Goal: Transaction & Acquisition: Purchase product/service

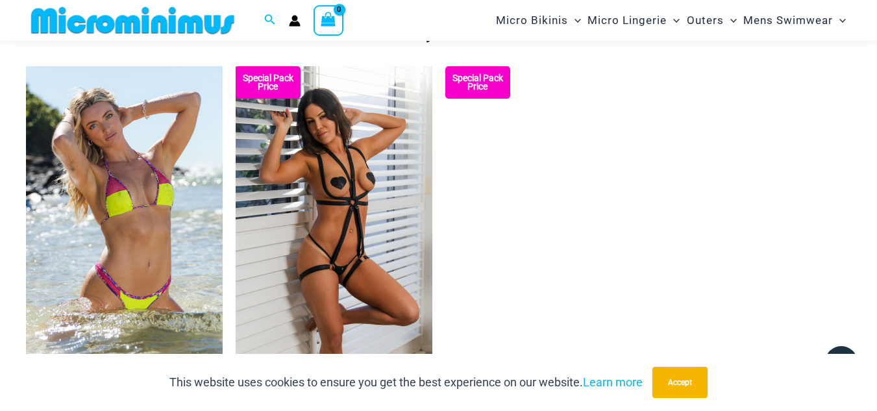
scroll to position [1353, 0]
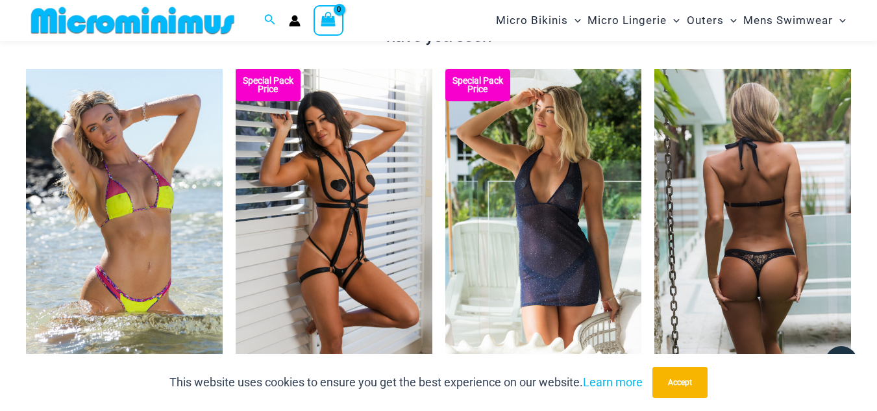
click at [755, 263] on img at bounding box center [752, 216] width 197 height 295
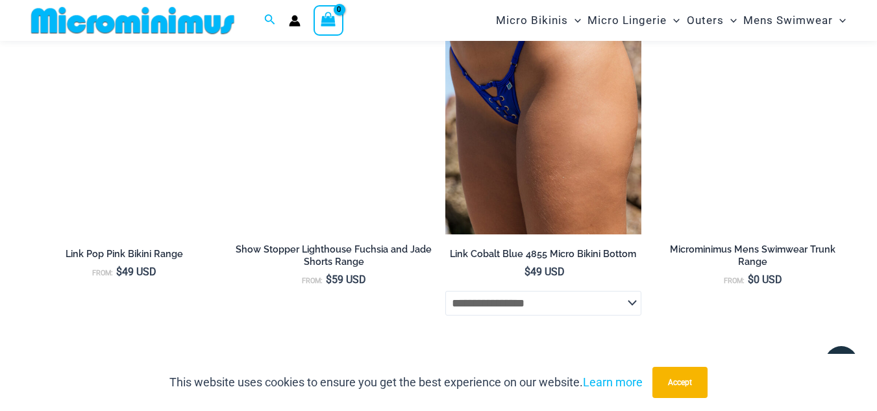
scroll to position [2454, 0]
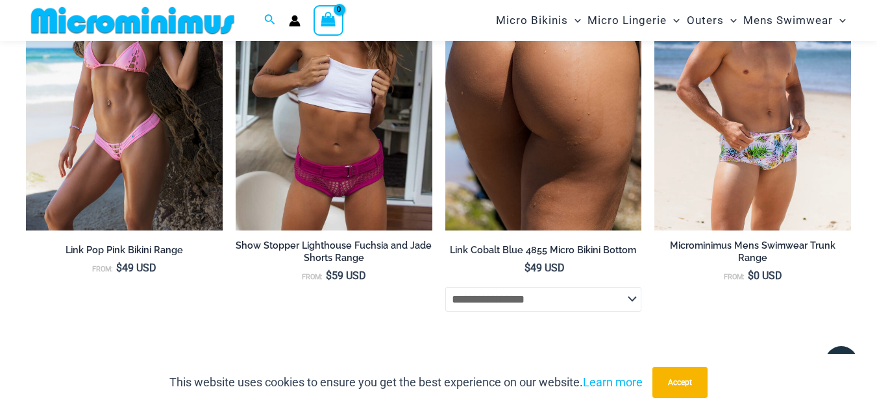
click at [532, 139] on img at bounding box center [543, 83] width 197 height 295
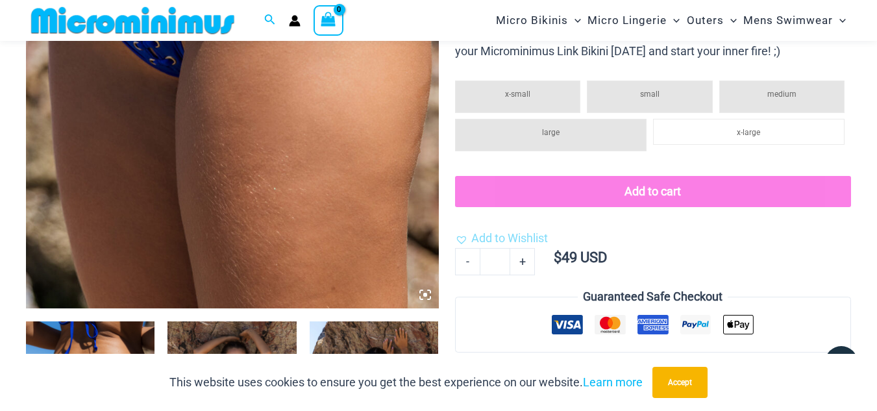
scroll to position [378, 0]
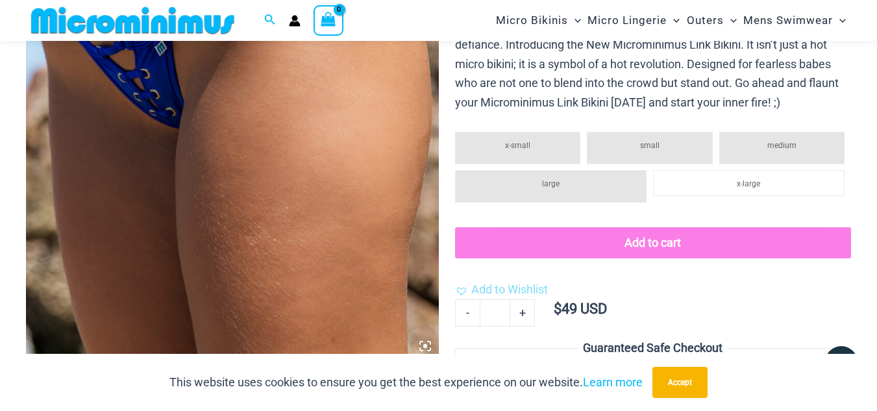
click at [201, 161] on img at bounding box center [232, 49] width 413 height 618
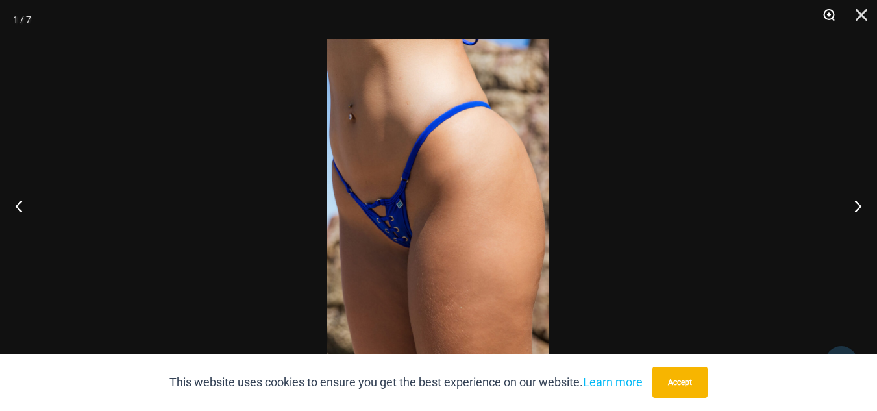
click at [831, 15] on button "Zoom" at bounding box center [824, 19] width 32 height 39
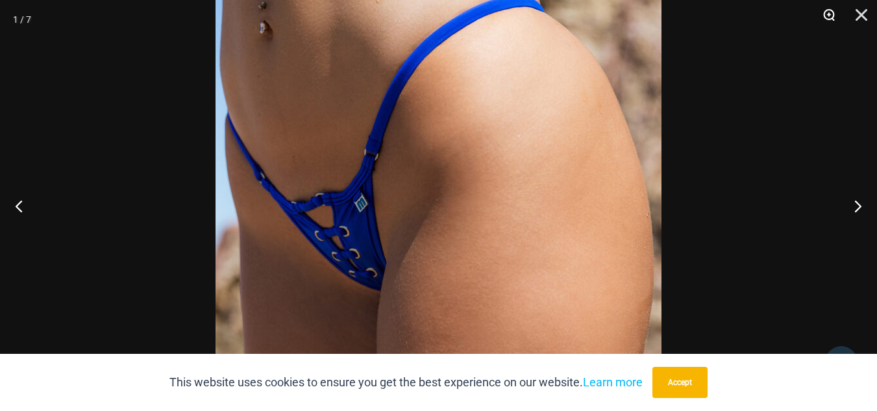
click at [831, 15] on button "Zoom" at bounding box center [824, 19] width 32 height 39
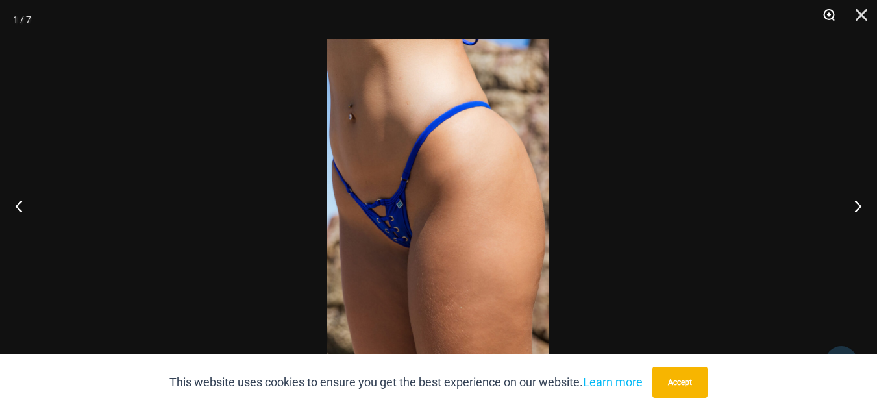
click at [831, 15] on button "Zoom" at bounding box center [824, 19] width 32 height 39
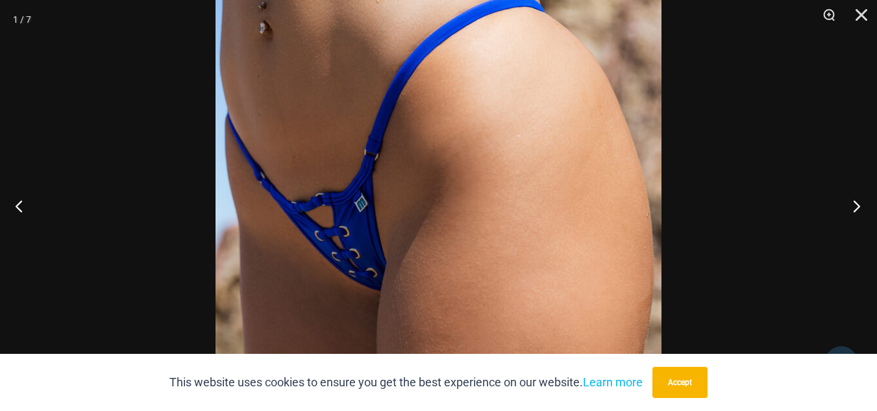
click at [853, 205] on button "Next" at bounding box center [852, 205] width 49 height 65
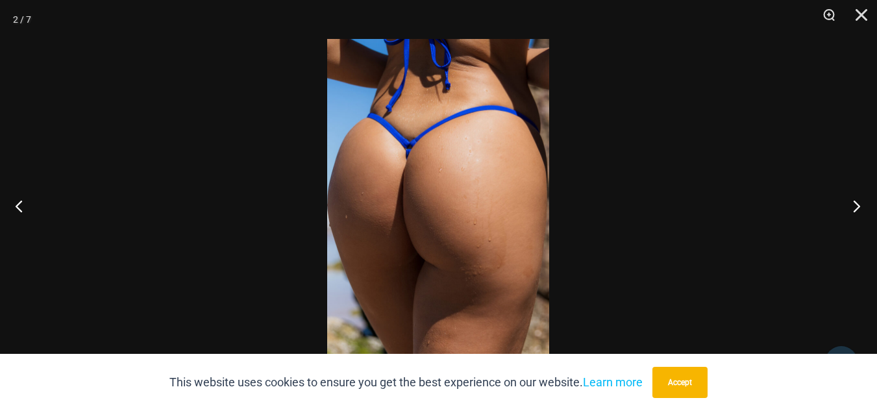
click at [853, 205] on button "Next" at bounding box center [852, 205] width 49 height 65
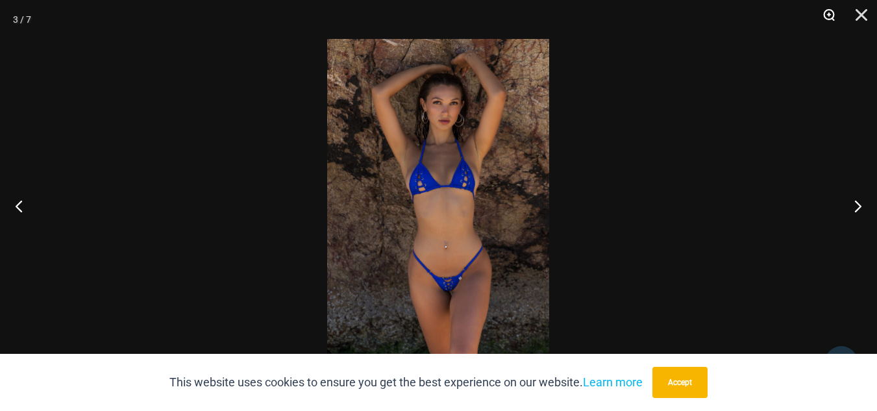
click at [827, 16] on button "Zoom" at bounding box center [824, 19] width 32 height 39
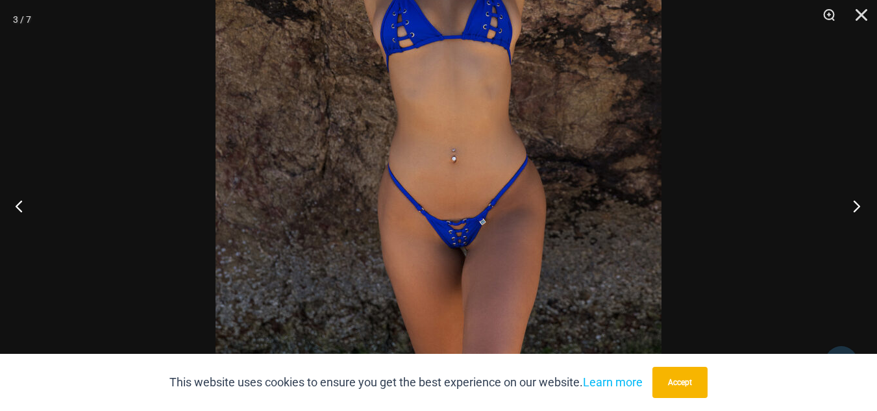
click at [851, 208] on button "Next" at bounding box center [852, 205] width 49 height 65
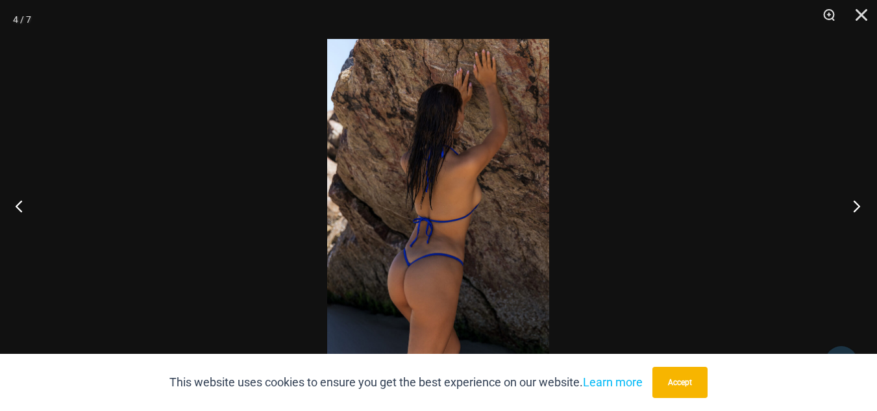
click at [851, 208] on button "Next" at bounding box center [852, 205] width 49 height 65
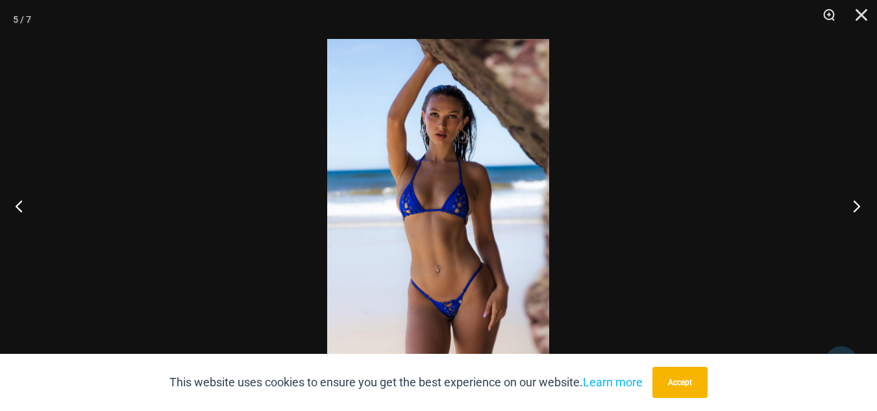
click at [851, 208] on button "Next" at bounding box center [852, 205] width 49 height 65
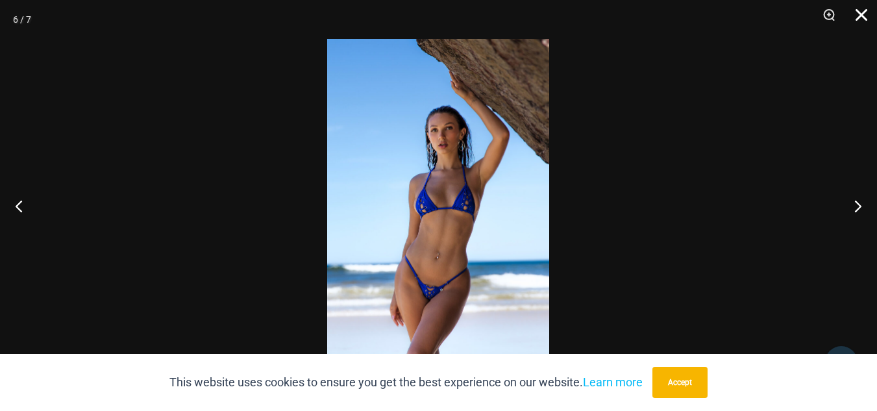
click at [858, 16] on button "Close" at bounding box center [856, 19] width 32 height 39
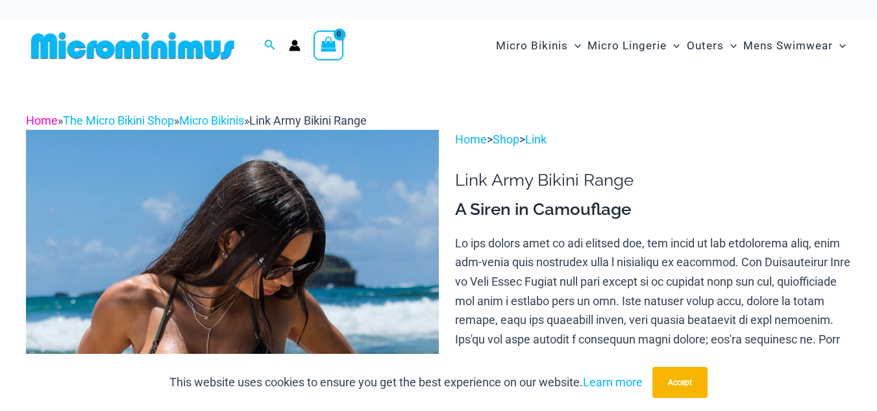
click at [48, 119] on link "Home" at bounding box center [42, 121] width 32 height 14
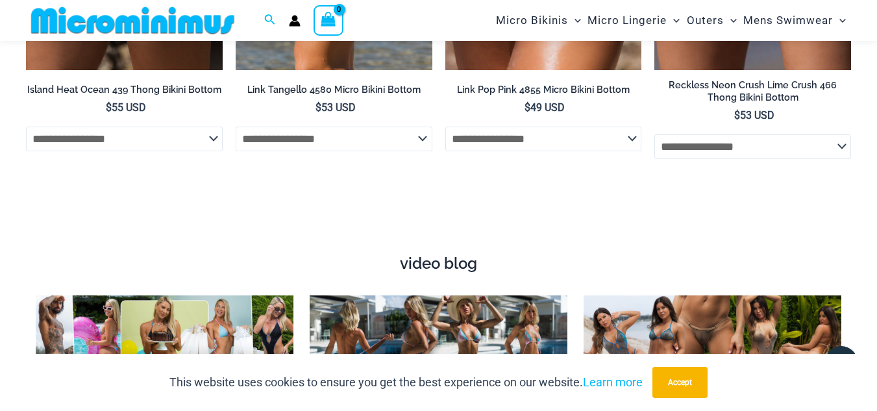
scroll to position [4272, 0]
